Goal: Task Accomplishment & Management: Complete application form

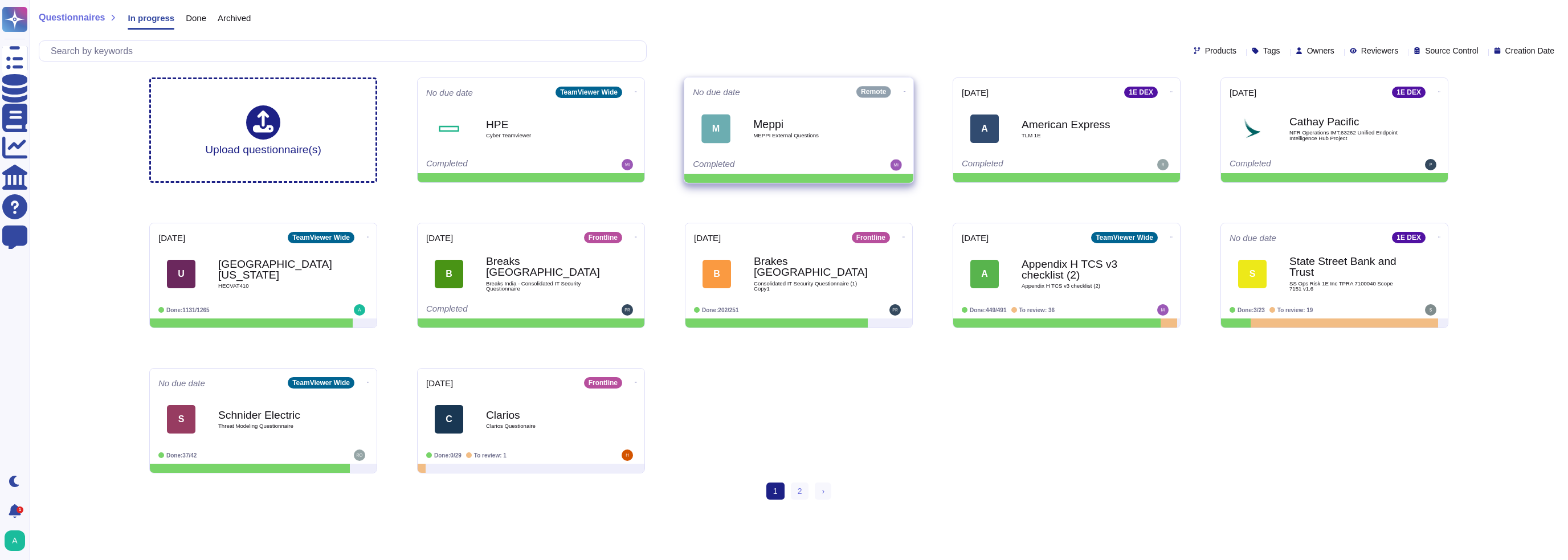
click at [765, 119] on b "Meppi" at bounding box center [811, 124] width 115 height 11
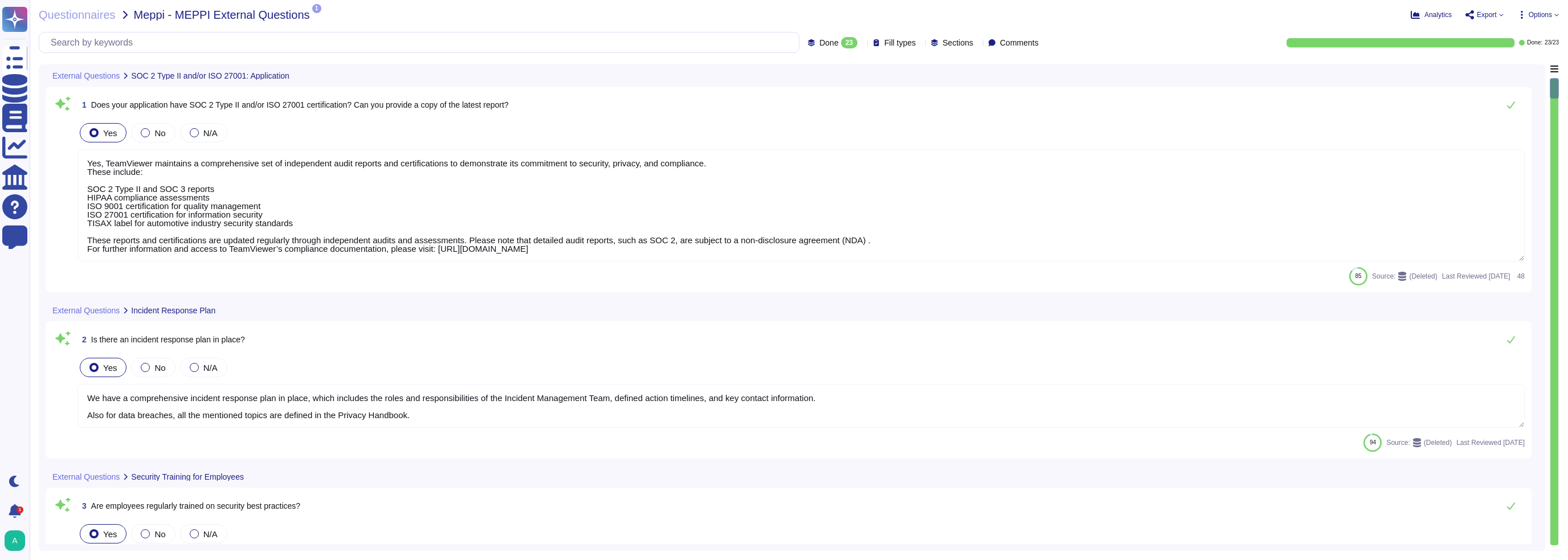
type textarea "Yes, TeamViewer maintains a comprehensive set of independent audit reports and …"
type textarea "We have a comprehensive incident response plan in place, which includes the rol…"
type textarea "New employees are trained for an average of two months as part of TeamViewer's …"
type textarea "Vulnerability scans are performed daily on the environment to identify control …"
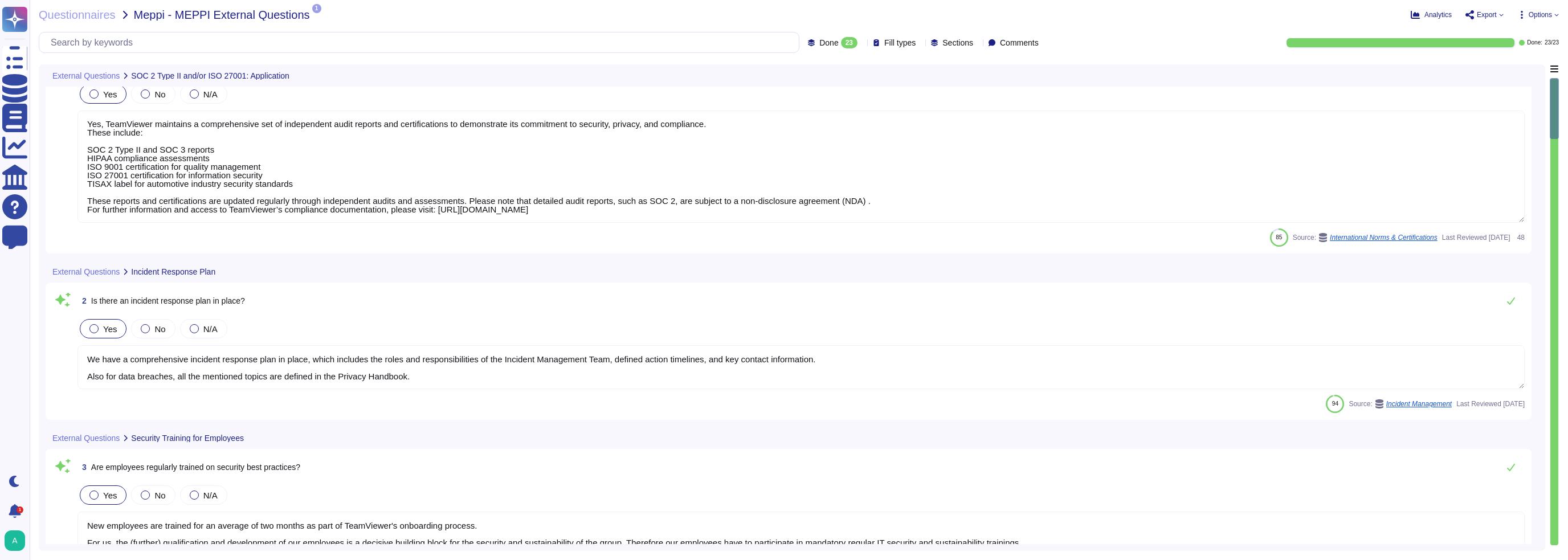
type textarea "TeamViewer ensures secure authentication through the use of Two-Factor Authenti…"
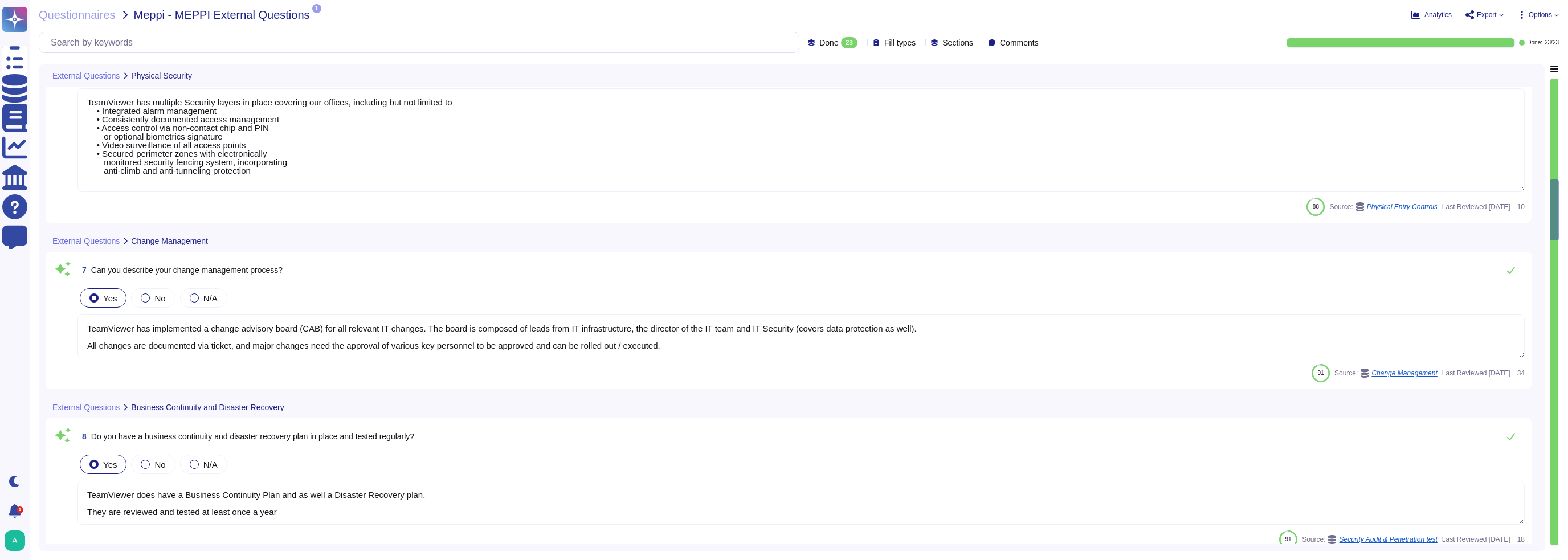
type textarea "TeamViewer has implemented a change advisory board (CAB) for all relevant IT ch…"
type textarea "TeamViewer does have a Business Continuity Plan and as well a Disaster Recovery…"
type textarea "Yes, TeamViewer maintains a comprehensive set of independent audit reports and …"
type textarea "TeamViewer works with trusted external consulting and auditors which are conduc…"
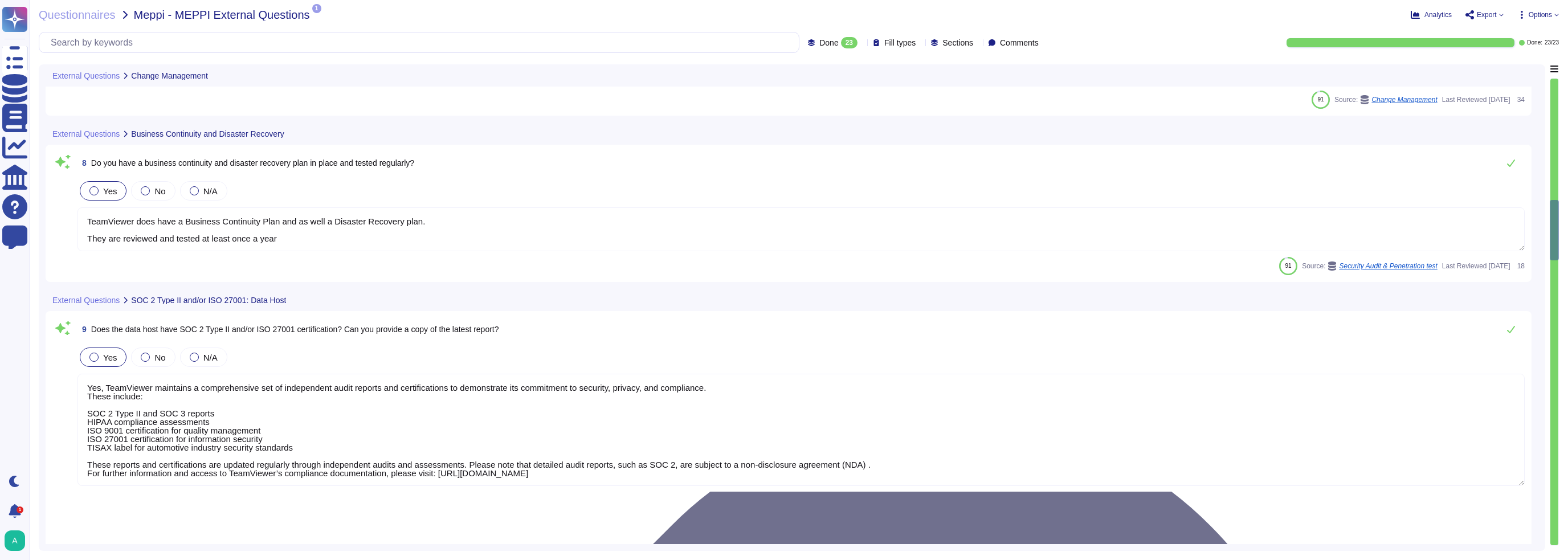
type textarea "TeamViewer has its own security policies and approach, following industry best …"
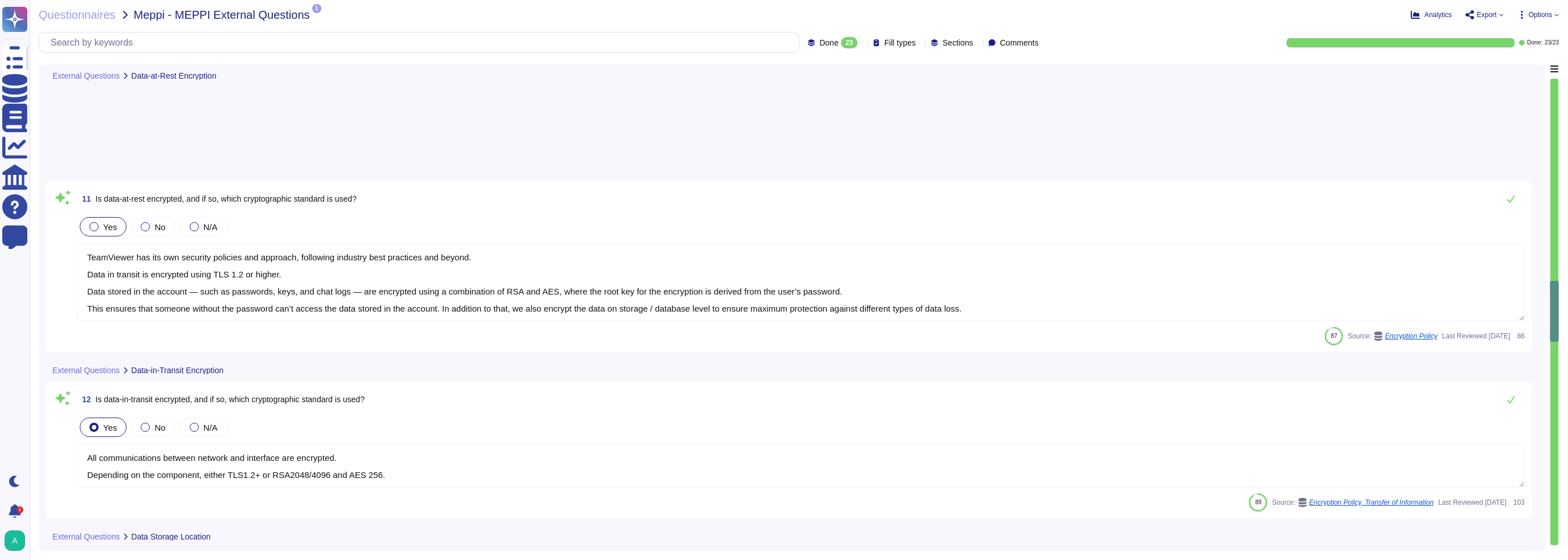
type textarea "All communications between network and interface are encrypted. Depending on th…"
type textarea "TeamViewer is a global organization which offer his services all around the glo…"
type textarea "Yes. TeamViewer uses Single Sign-On (SSO) as the standard authentication method…"
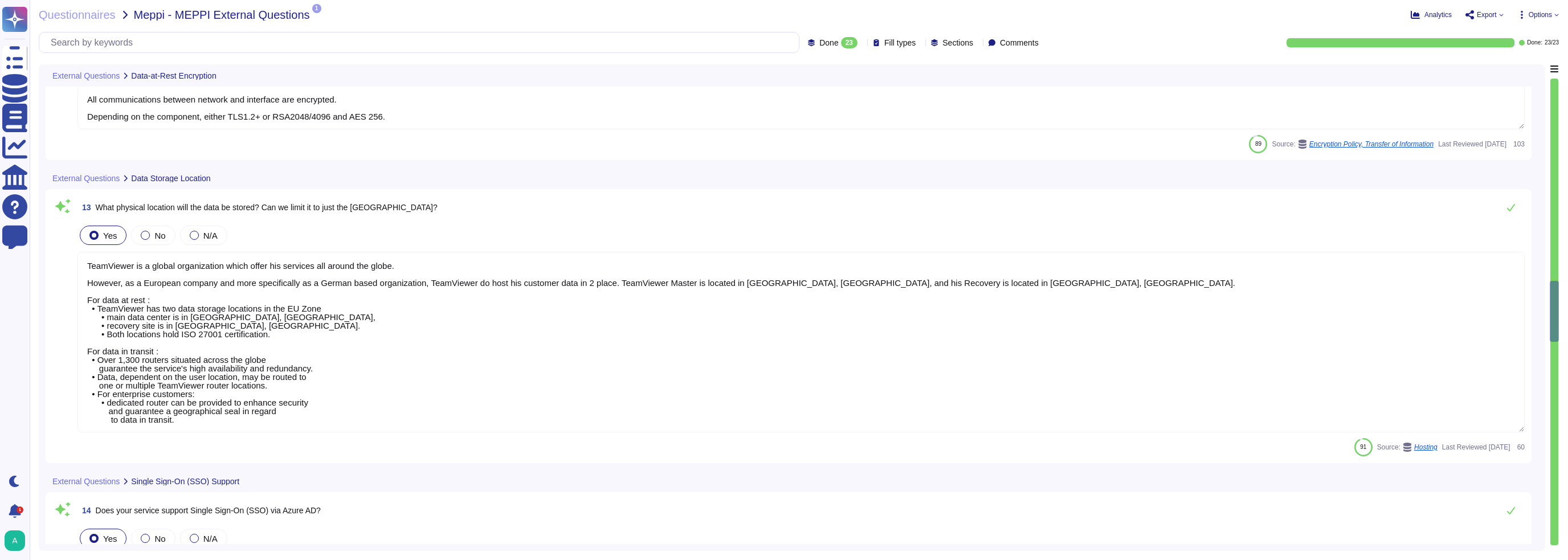
scroll to position [2223, 0]
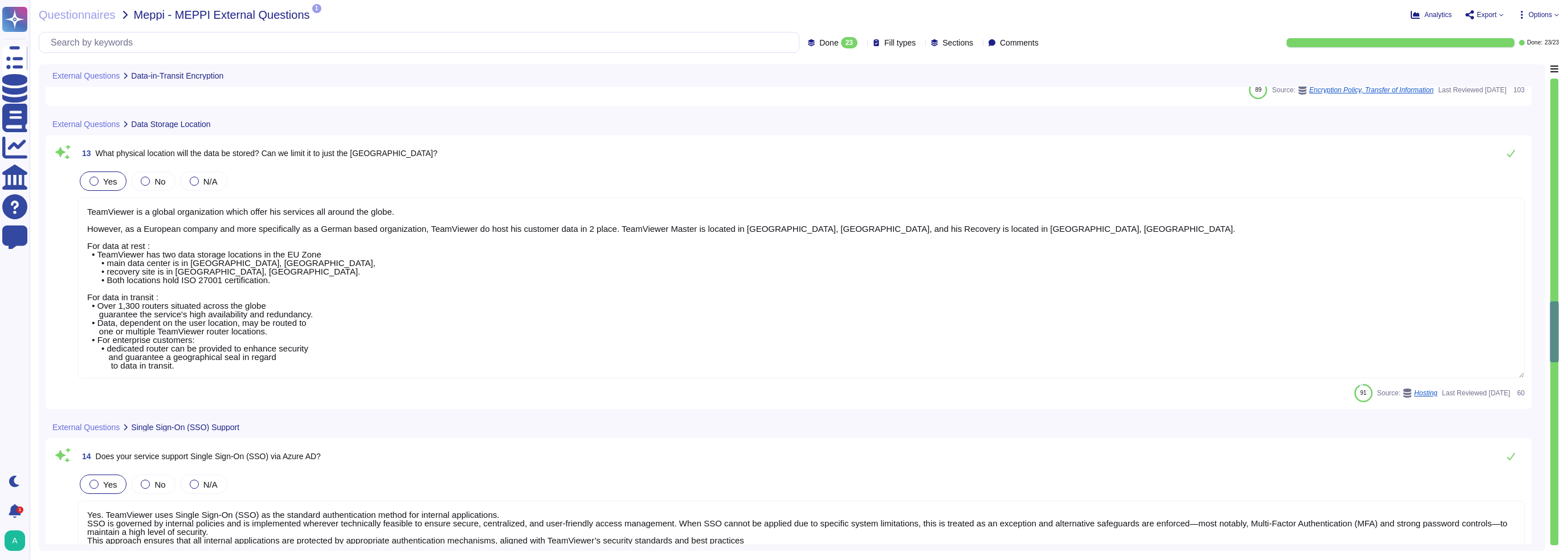
type textarea "If SSO is not selected, TeamViewer also offers MFA authentication (TOTP). MFA c…"
type textarea "TeamViewer manages allow listing at the ID/Account or company profile level, as…"
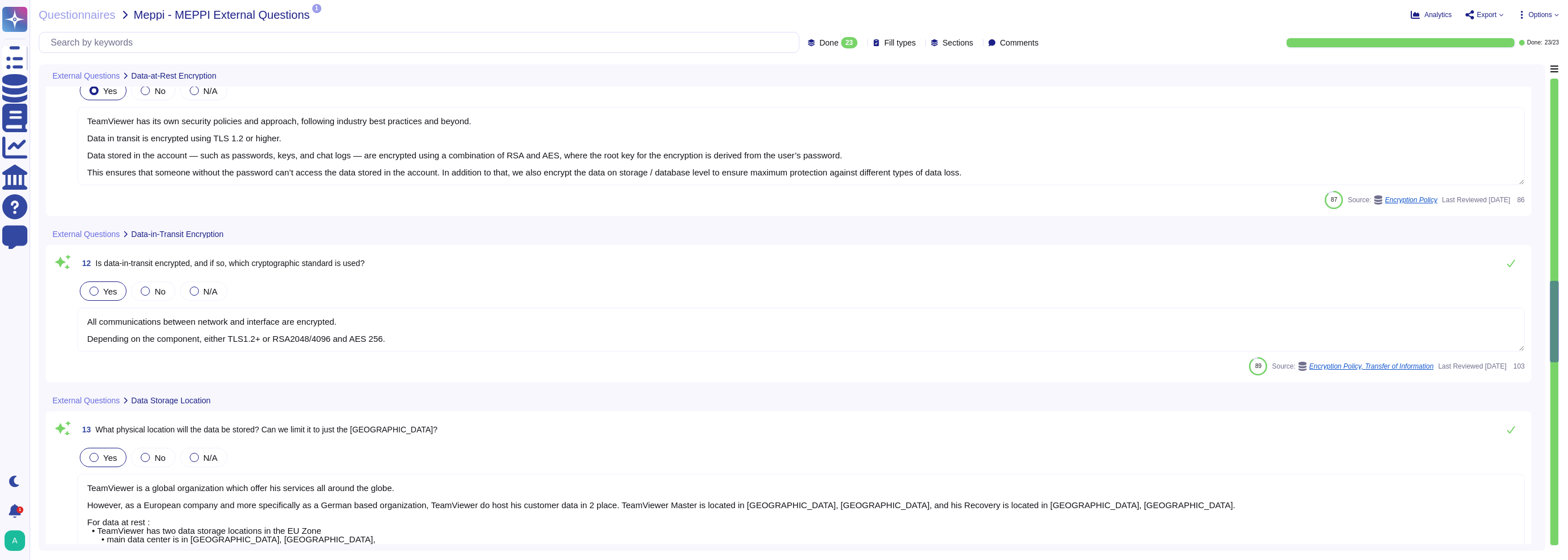
type textarea "TeamViewer has its own security policies and approach, following industry best …"
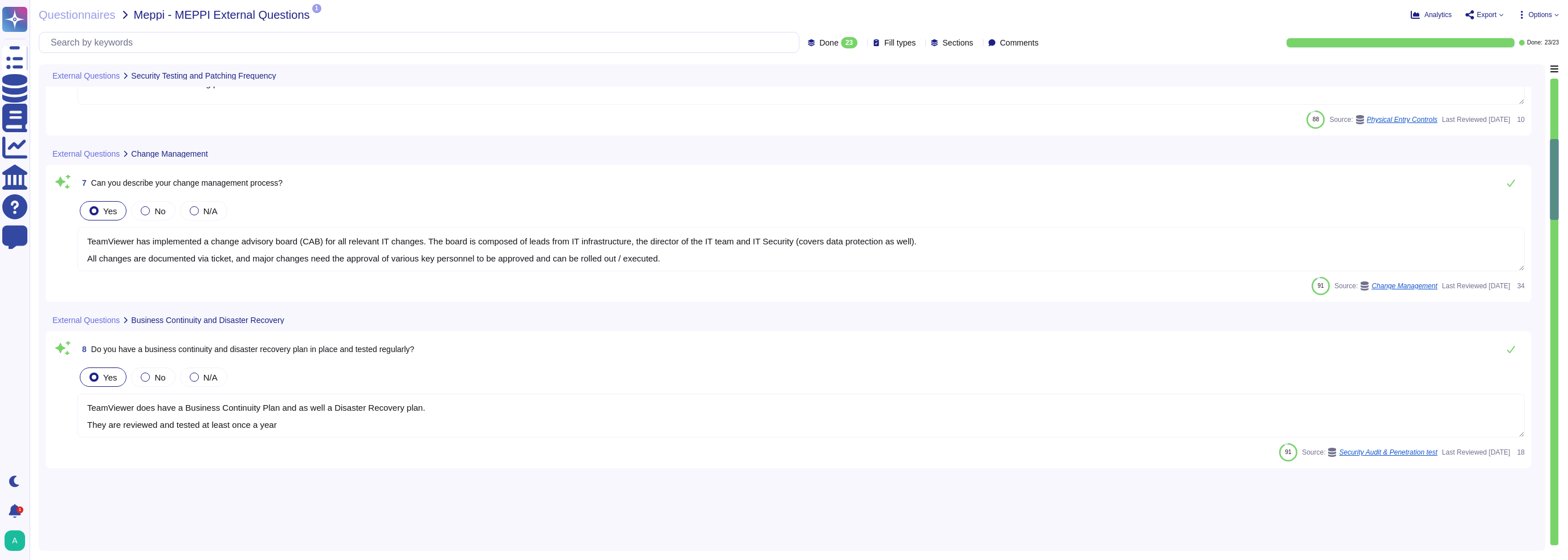
scroll to position [112, 0]
type textarea "Vulnerability scans are performed daily on the environment to identify control …"
type textarea "TeamViewer ensures secure authentication through the use of Two-Factor Authenti…"
type textarea "TeamViewer has multiple Security layers in place covering our offices, includin…"
type textarea "TeamViewer has implemented a change advisory board (CAB) for all relevant IT ch…"
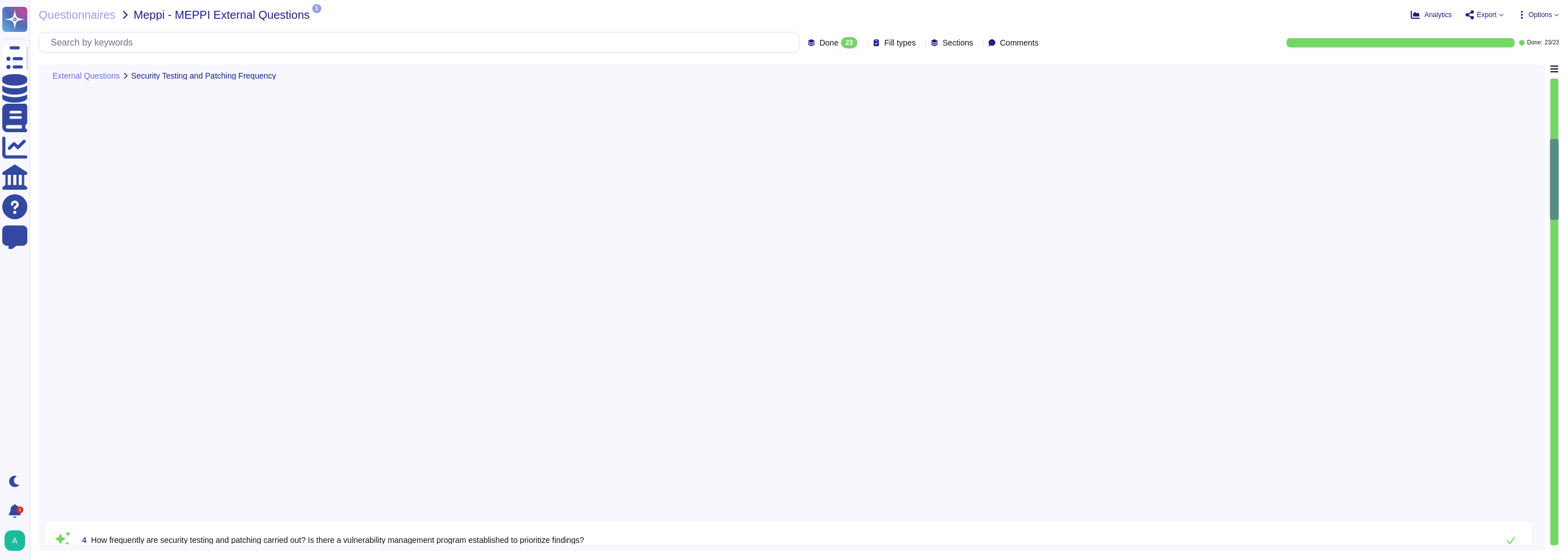
scroll to position [0, 0]
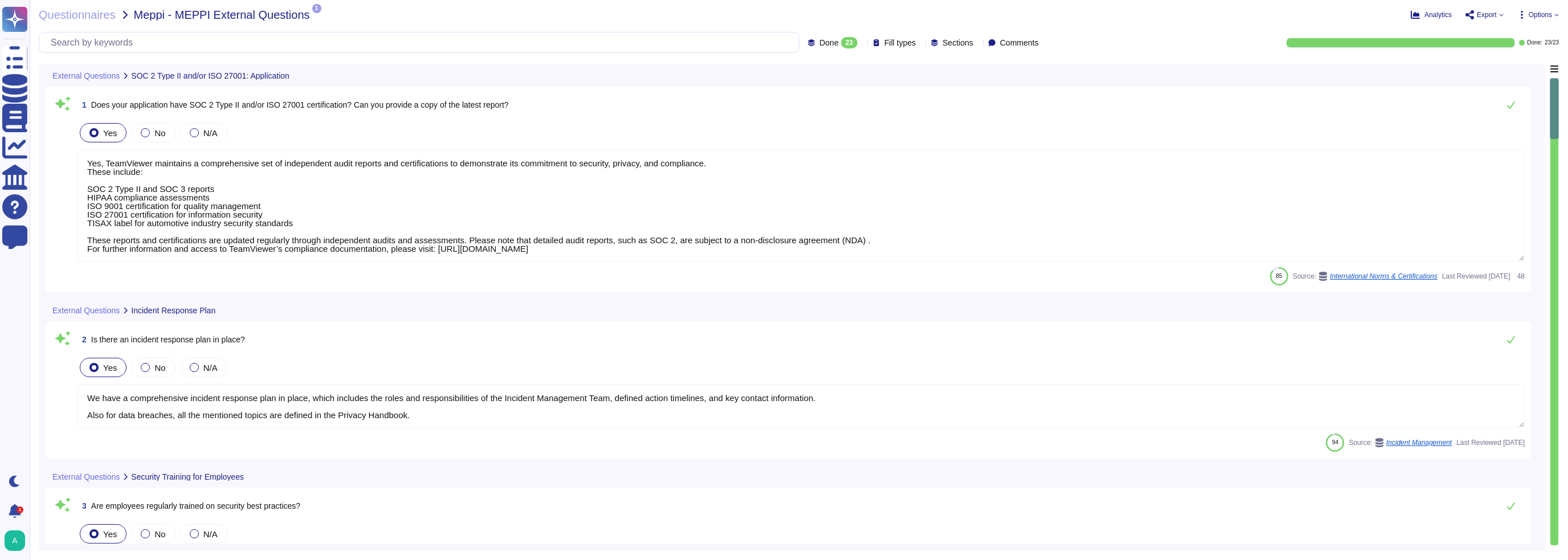
type textarea "Yes, TeamViewer maintains a comprehensive set of independent audit reports and …"
type textarea "We have a comprehensive incident response plan in place, which includes the rol…"
type textarea "New employees are trained for an average of two months as part of TeamViewer's …"
click at [863, 44] on icon at bounding box center [863, 44] width 0 height 0
click at [103, 13] on span "Questionnaires" at bounding box center [77, 15] width 77 height 12
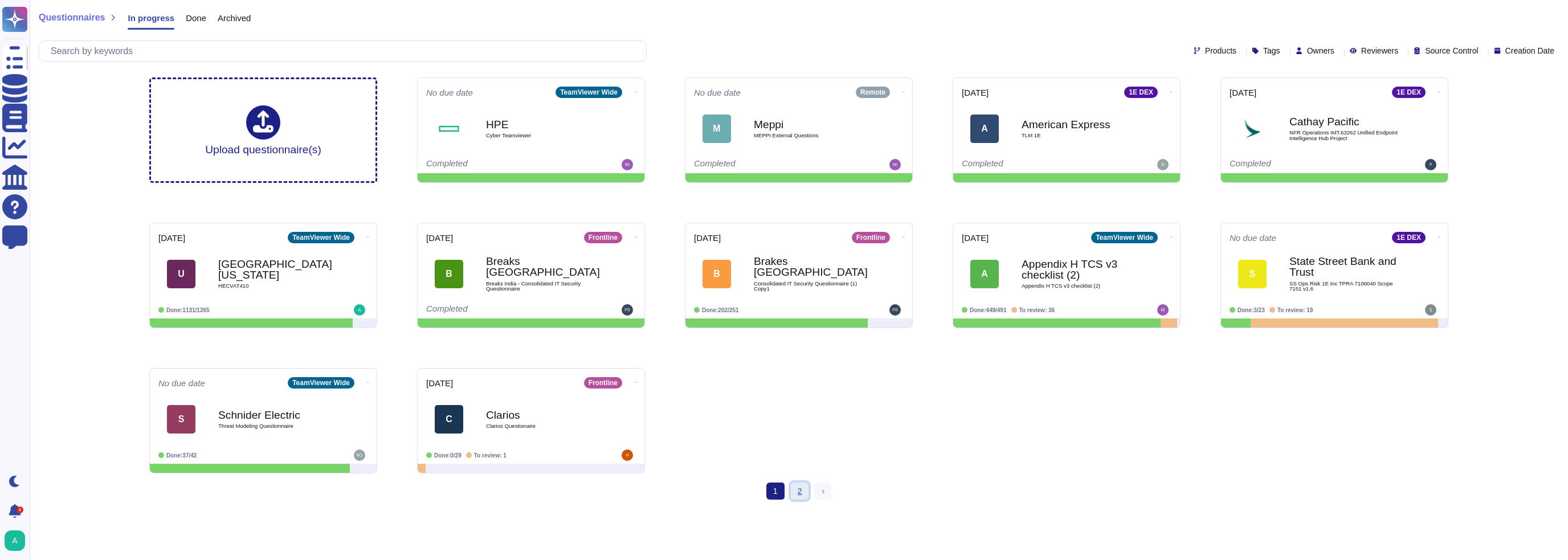
click at [795, 487] on link "2" at bounding box center [800, 491] width 18 height 17
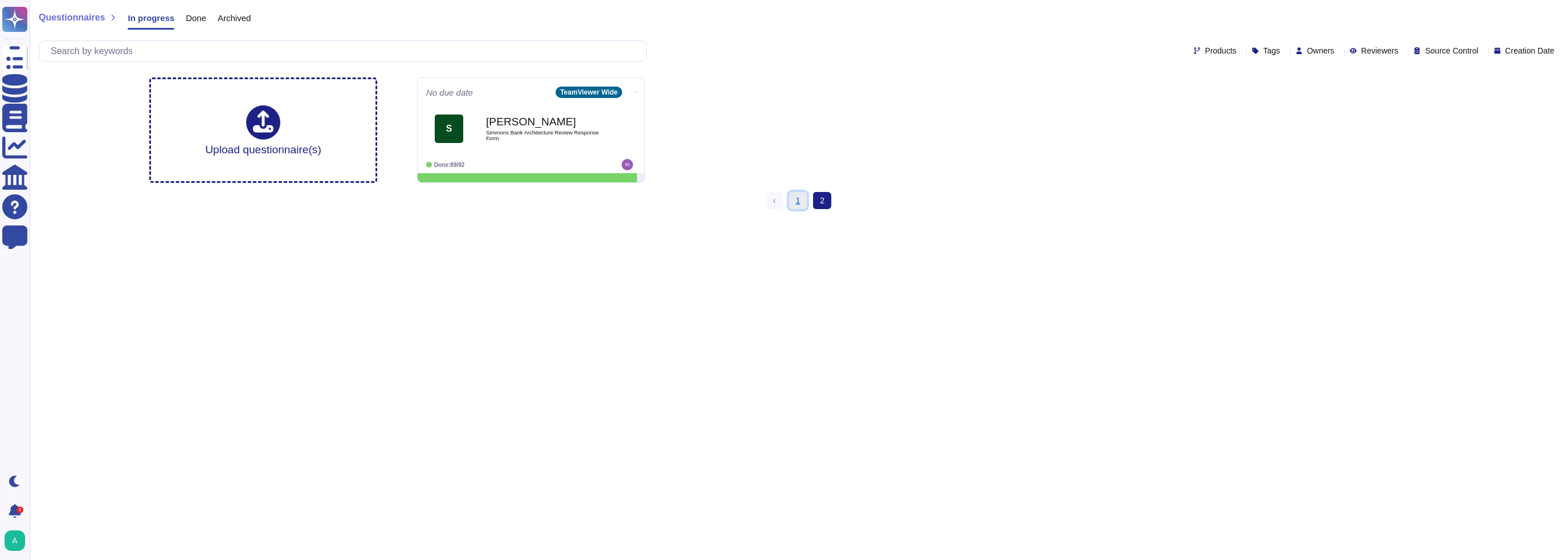
click at [800, 204] on link "1" at bounding box center [798, 200] width 18 height 17
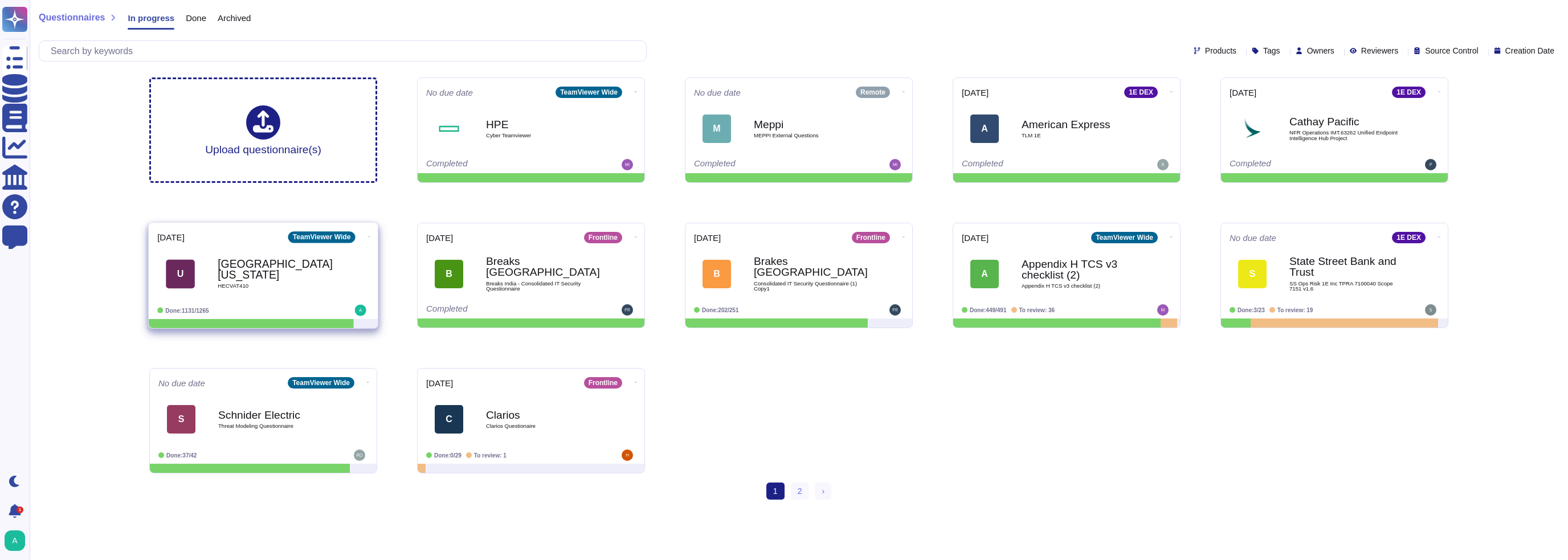
click at [253, 267] on b "[GEOGRAPHIC_DATA][US_STATE]" at bounding box center [275, 270] width 115 height 22
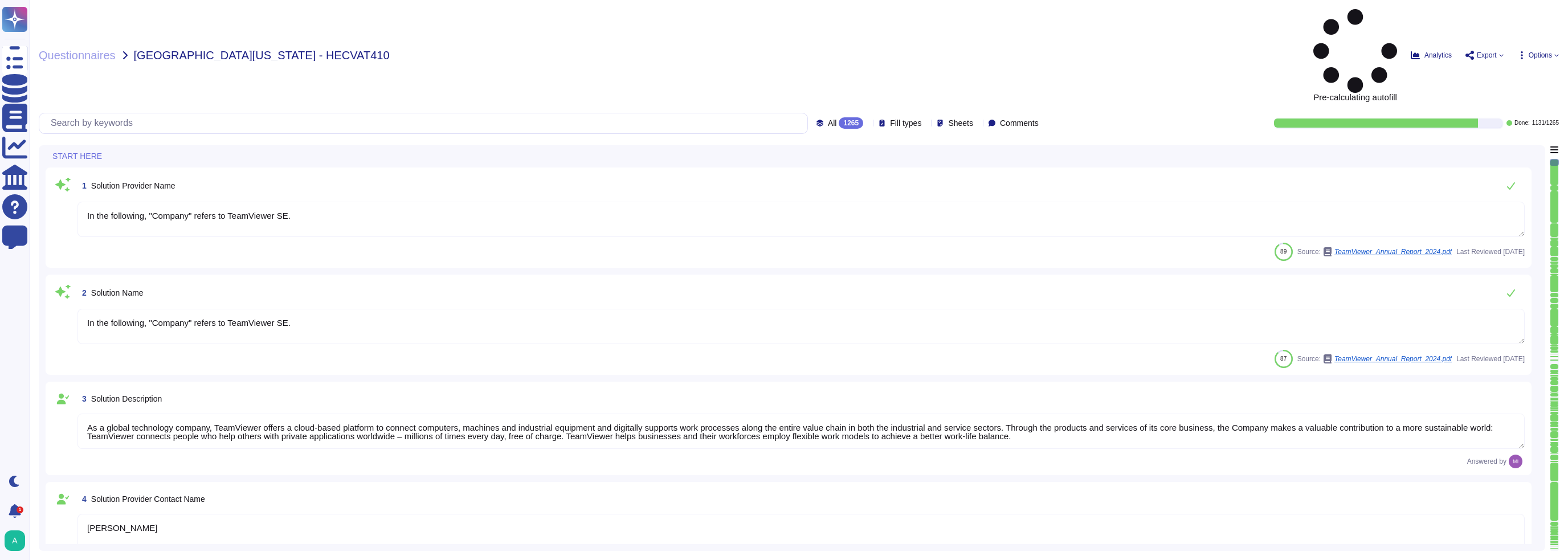
type textarea "In the following, "Company" refers to TeamViewer SE."
type textarea "As a global technology company, TeamViewer offers a cloud-based platform to con…"
type textarea "[PERSON_NAME]"
type textarea "Account Executive"
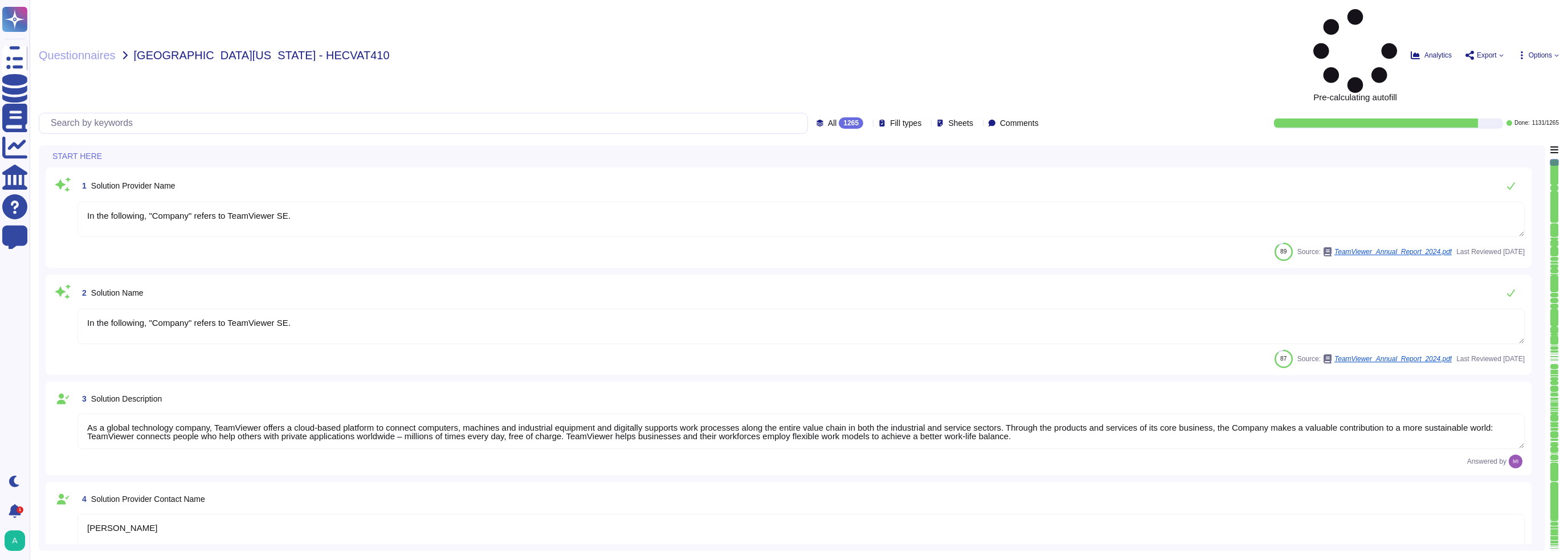
type textarea "[EMAIL_ADDRESS][DOMAIN_NAME]"
type textarea "1 727 647 3589"
type textarea "TeamViewer US. Inc. * [STREET_ADDRESS]"
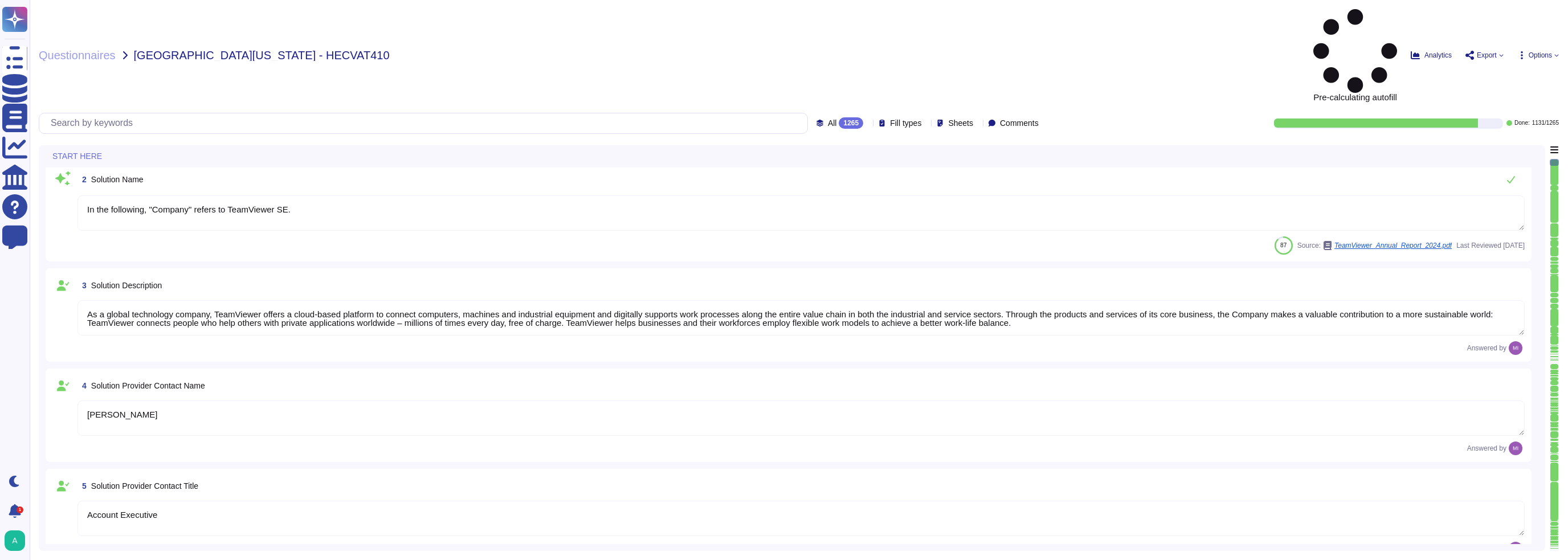
scroll to position [114, 0]
type textarea "TeamViewer Group has offices located around the globe."
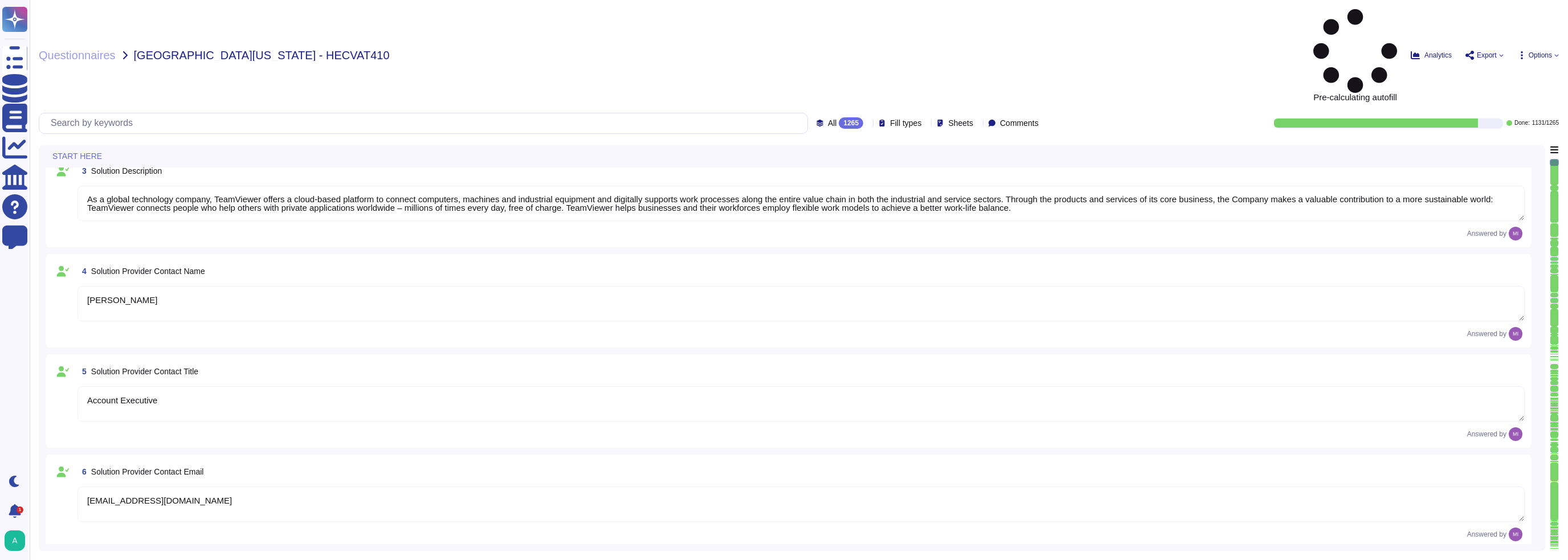
type textarea "There is a dedicated PSIRT and CSIRT team to ensure coverage of all areas of th…"
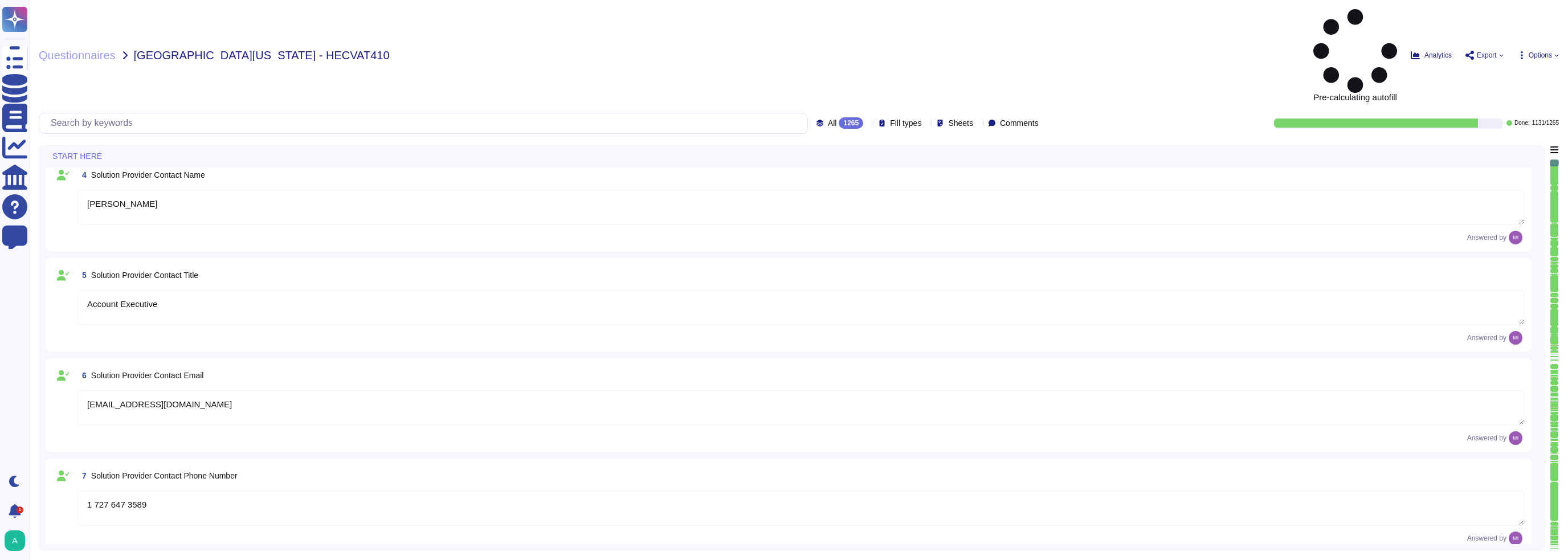
scroll to position [342, 0]
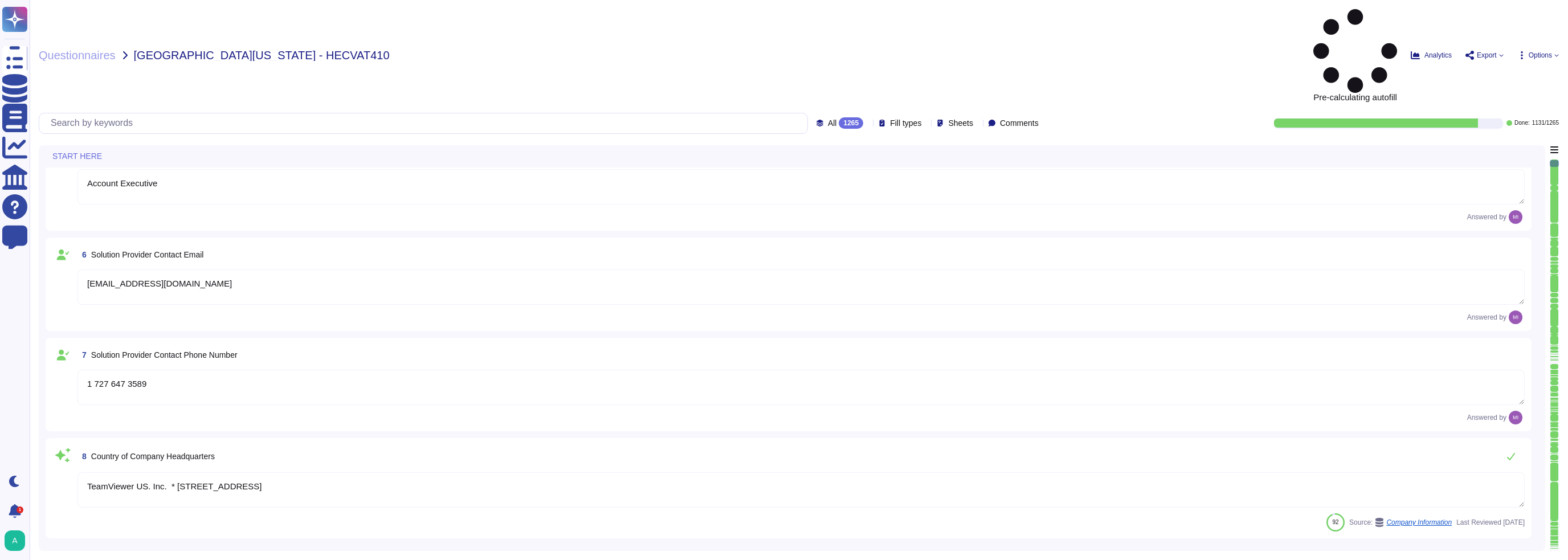
type textarea "The Group's parent company is TeamViewer SE, headquartered in [GEOGRAPHIC_DATA]…"
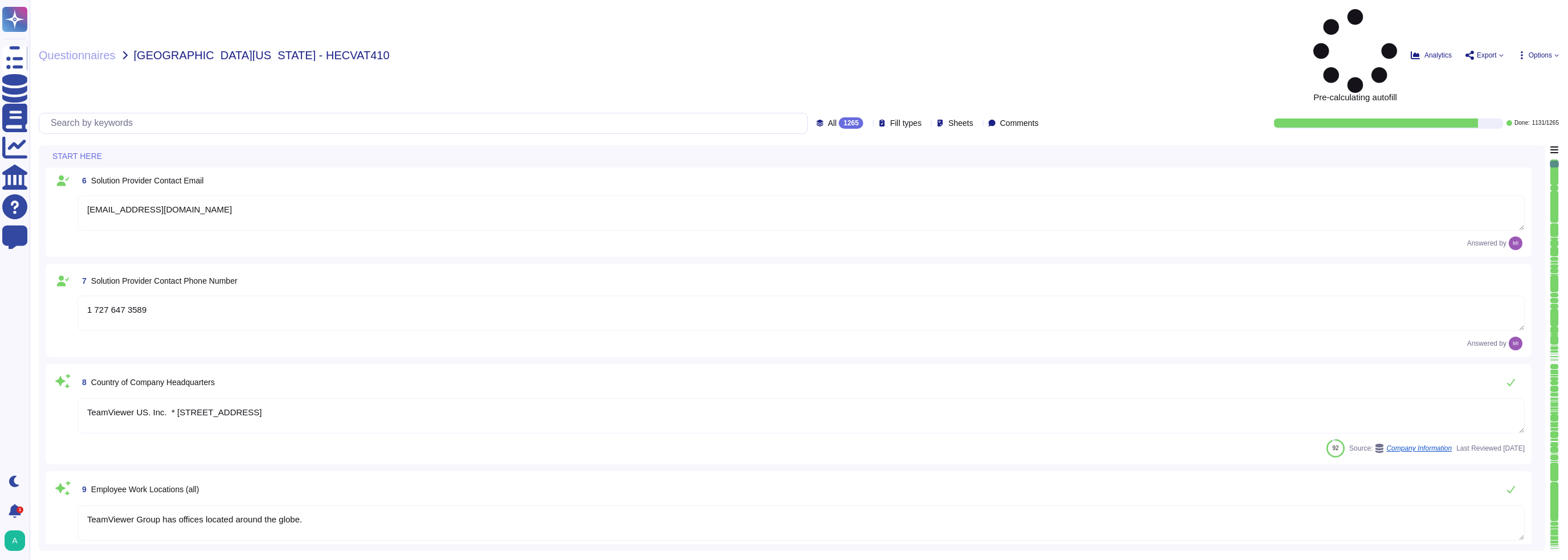
type textarea "There is a dedicated PSIRT and CSIRT team to ensure coverage of all areas of th…"
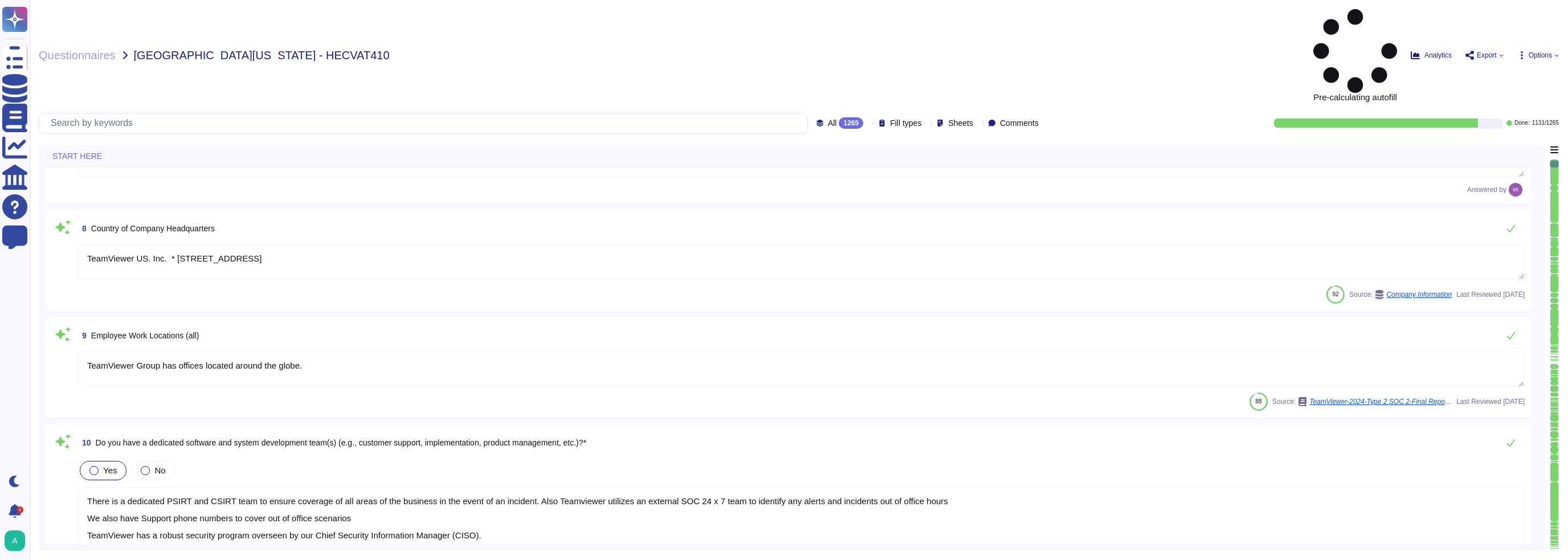
scroll to position [684, 0]
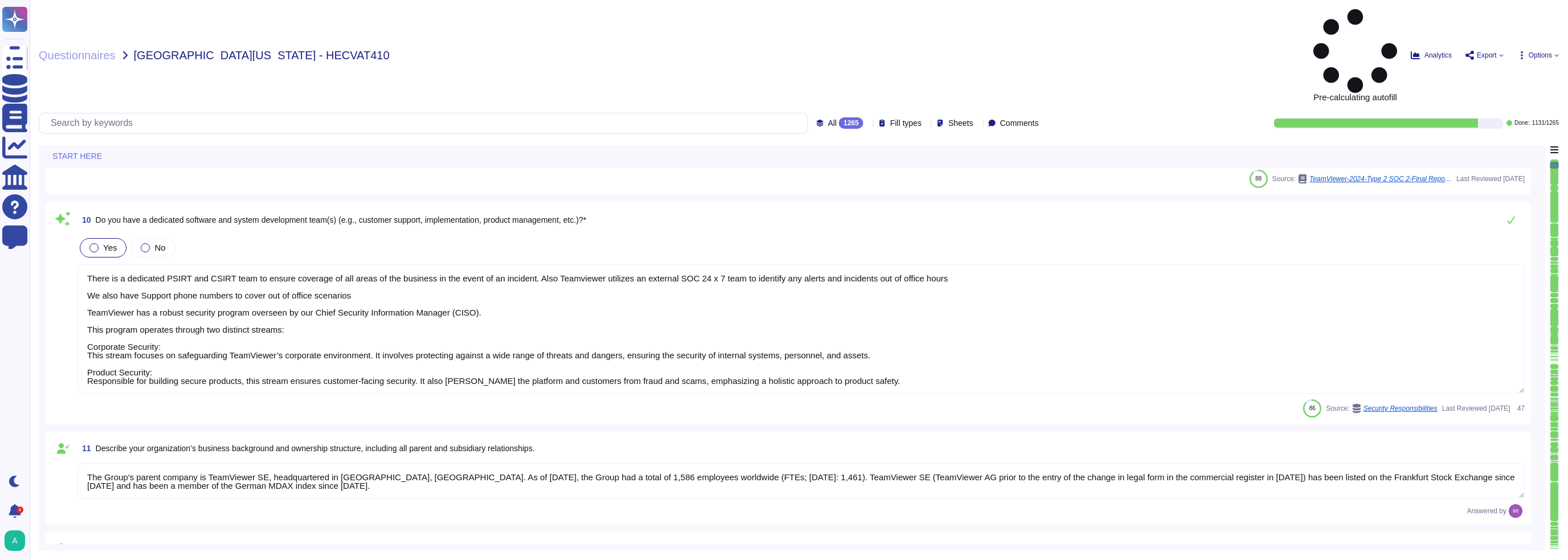
type textarea "The Trust Center provides access to relevant information about TeamViewer’s Sec…"
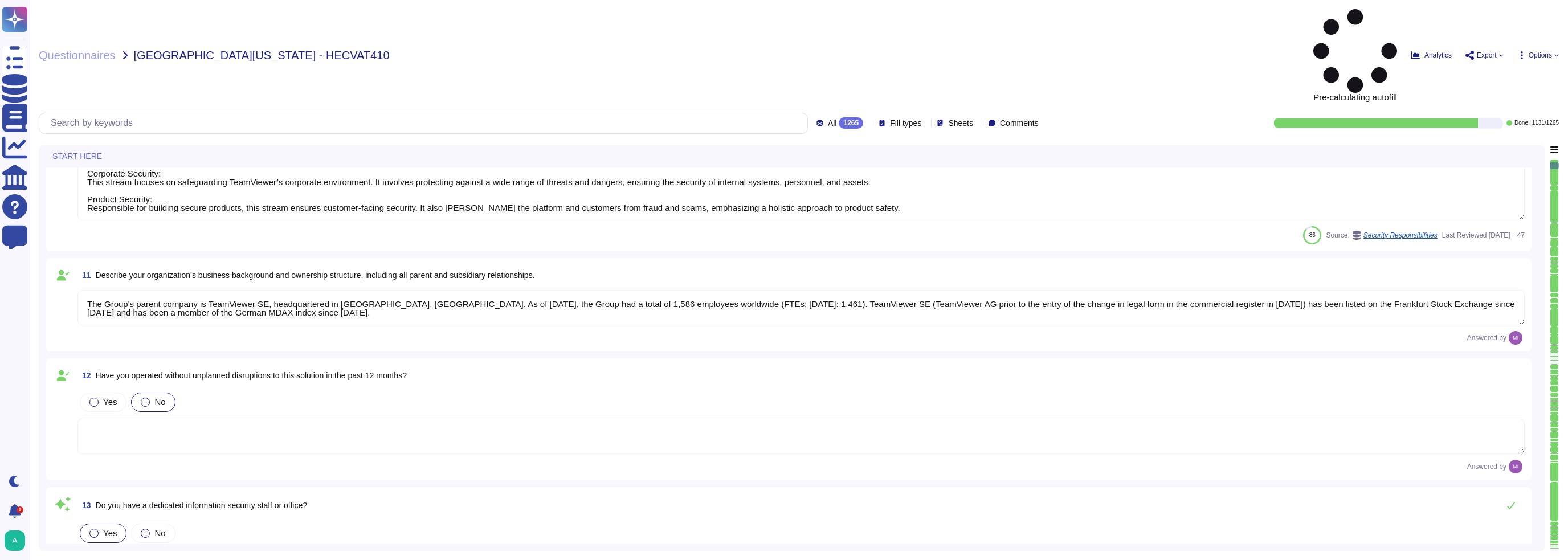
scroll to position [1026, 0]
click at [70, 386] on span at bounding box center [62, 419] width 21 height 65
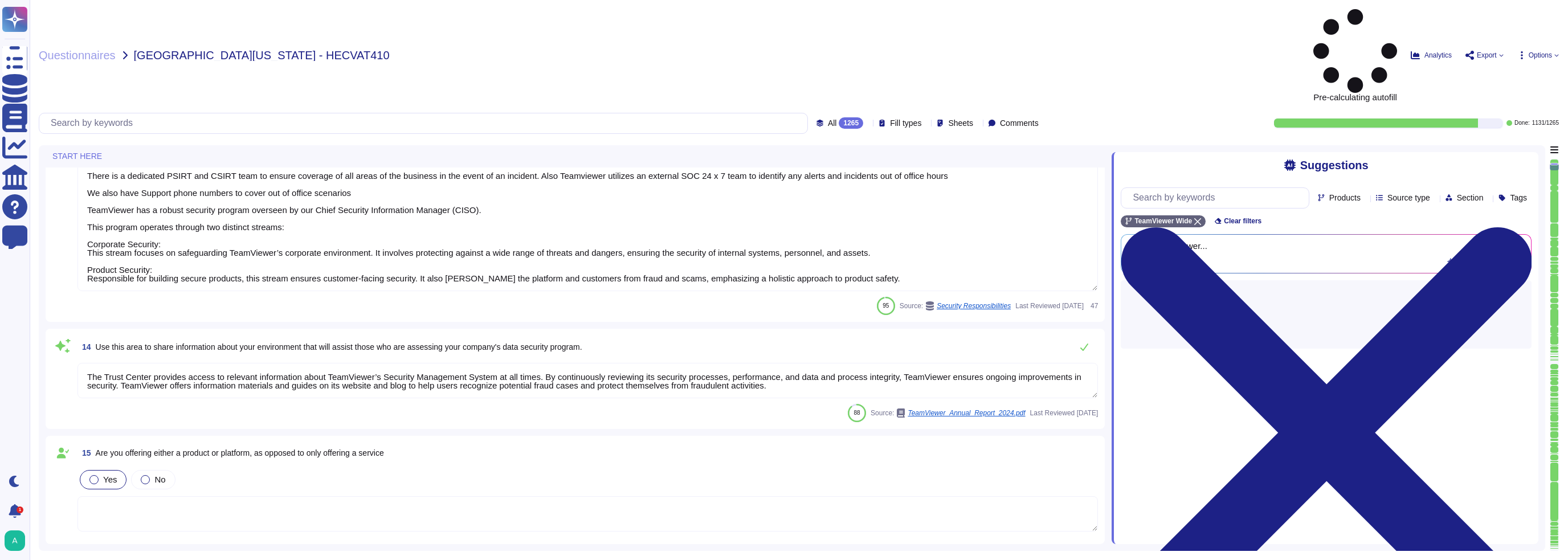
type textarea "Yes, our product includes an AI component, such as a script assistant that aids…"
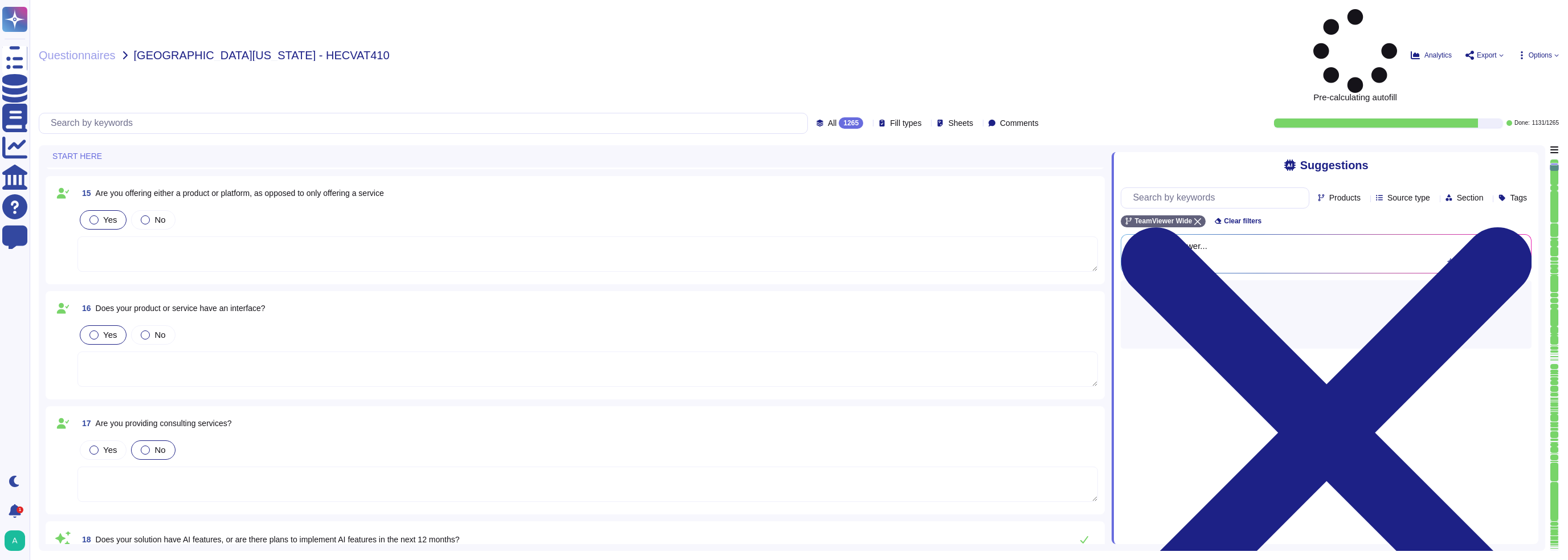
scroll to position [1710, 0]
type textarea "TeamViewer owns several certifications which includes but does not limit to: • …"
type textarea "TeamViewer does not store, process or transmit cardholder data. Customer paymen…"
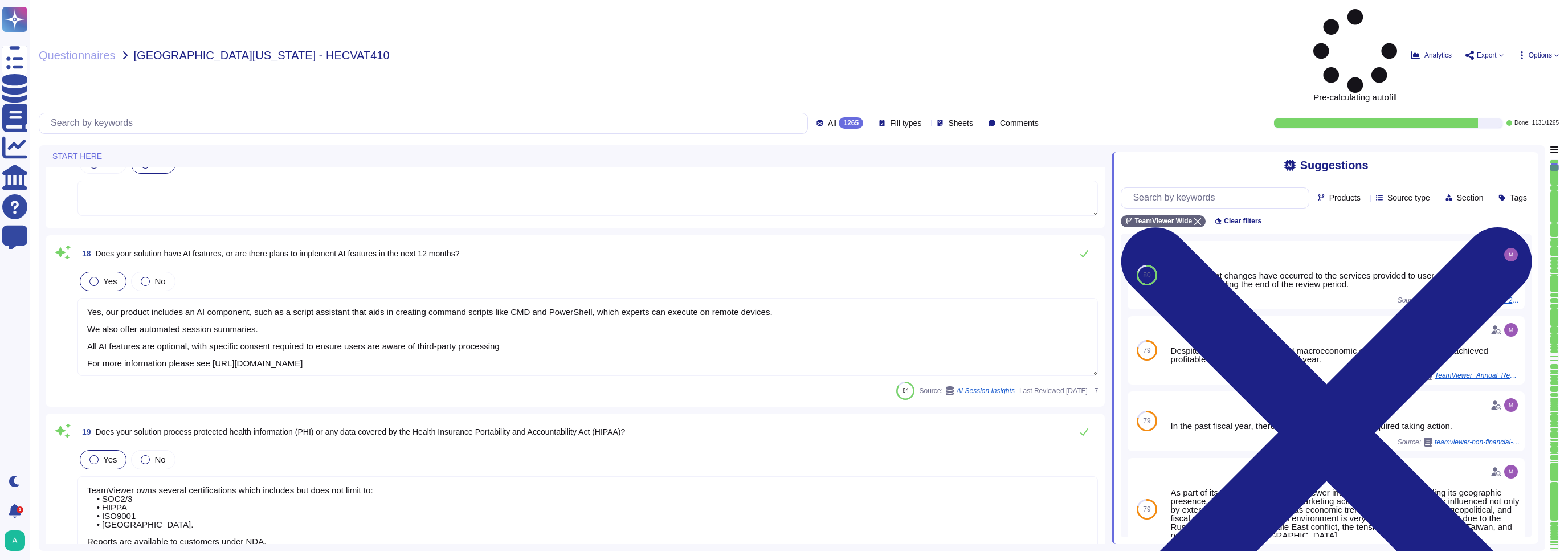
scroll to position [1995, 0]
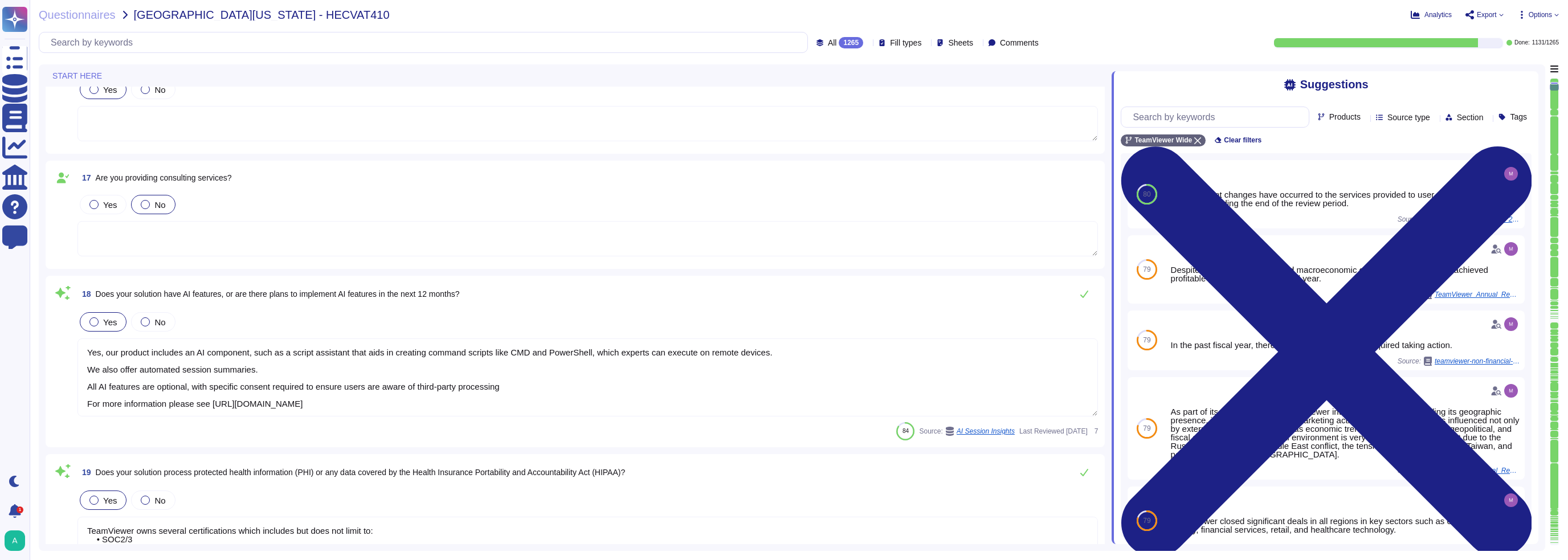
type textarea "The Trust Center provides access to relevant information about TeamViewer’s Sec…"
